Goal: Information Seeking & Learning: Learn about a topic

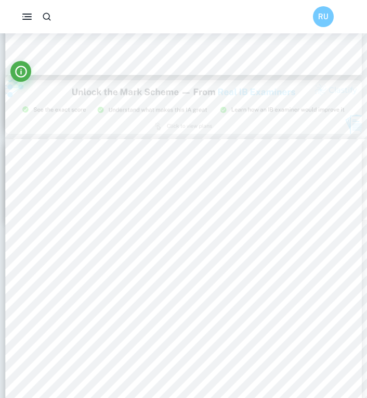
scroll to position [1044, 0]
